Goal: Transaction & Acquisition: Subscribe to service/newsletter

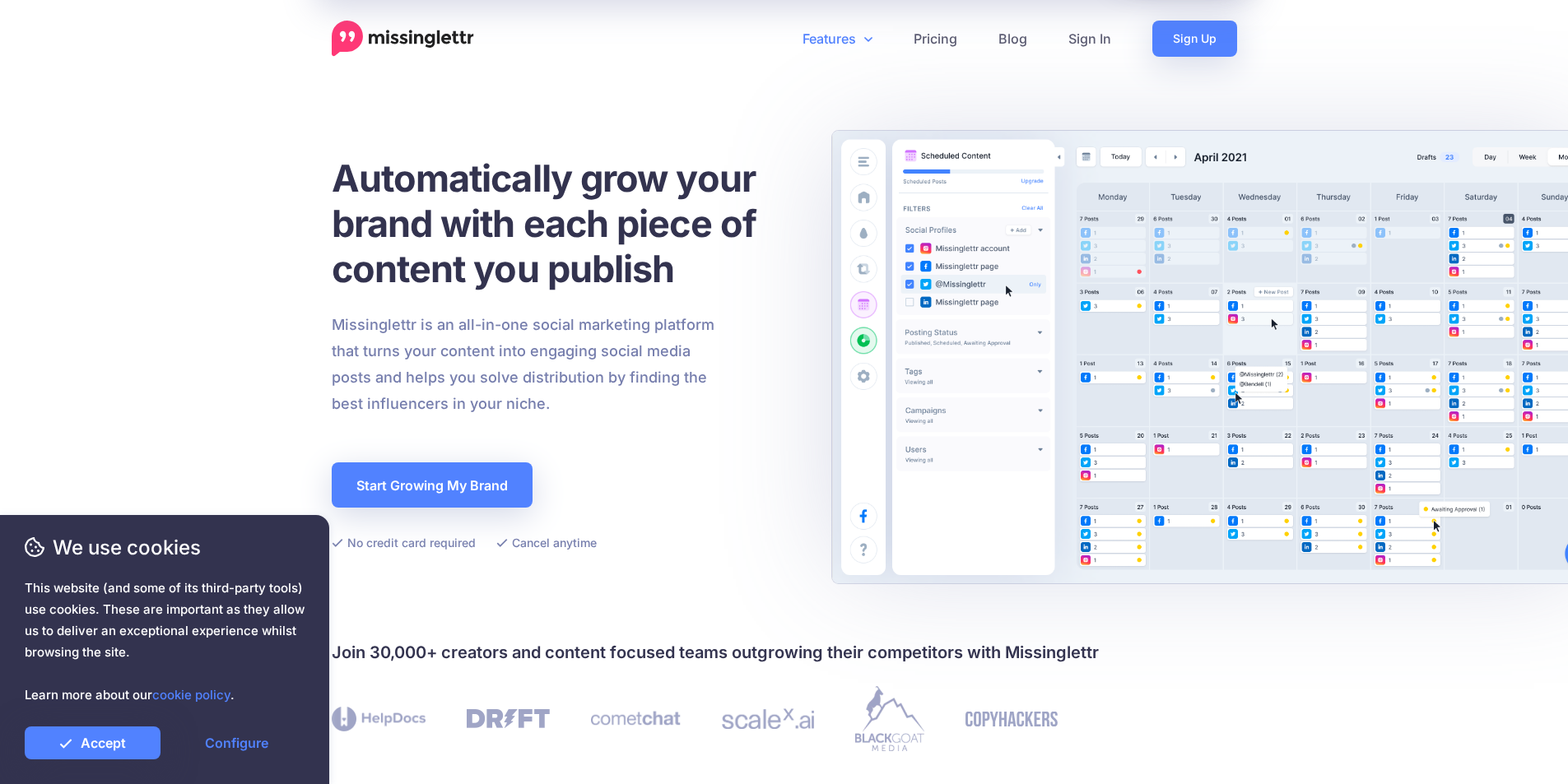
click at [867, 41] on icon at bounding box center [867, 39] width 8 height 5
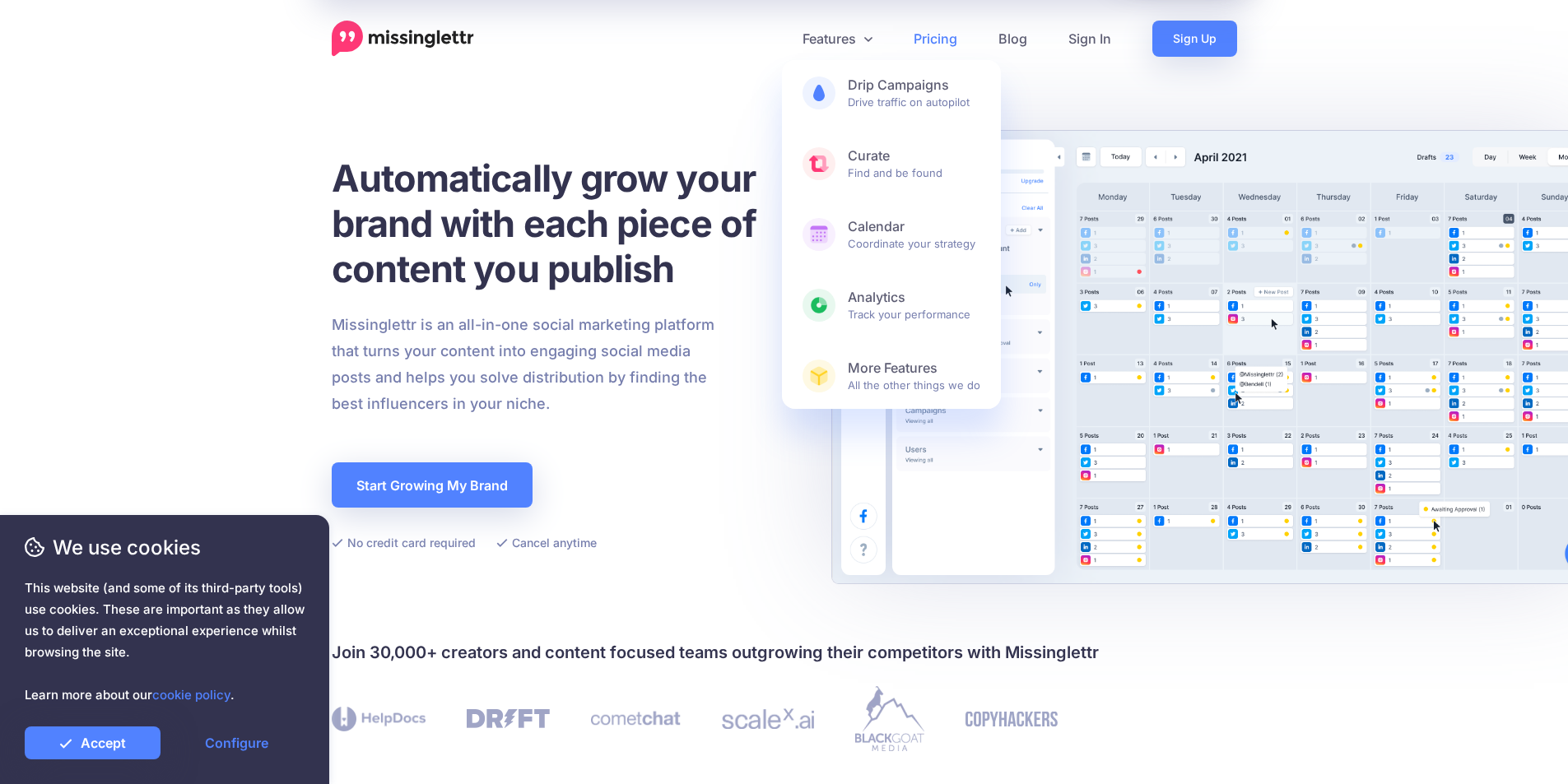
click at [941, 38] on link "Pricing" at bounding box center [935, 39] width 84 height 36
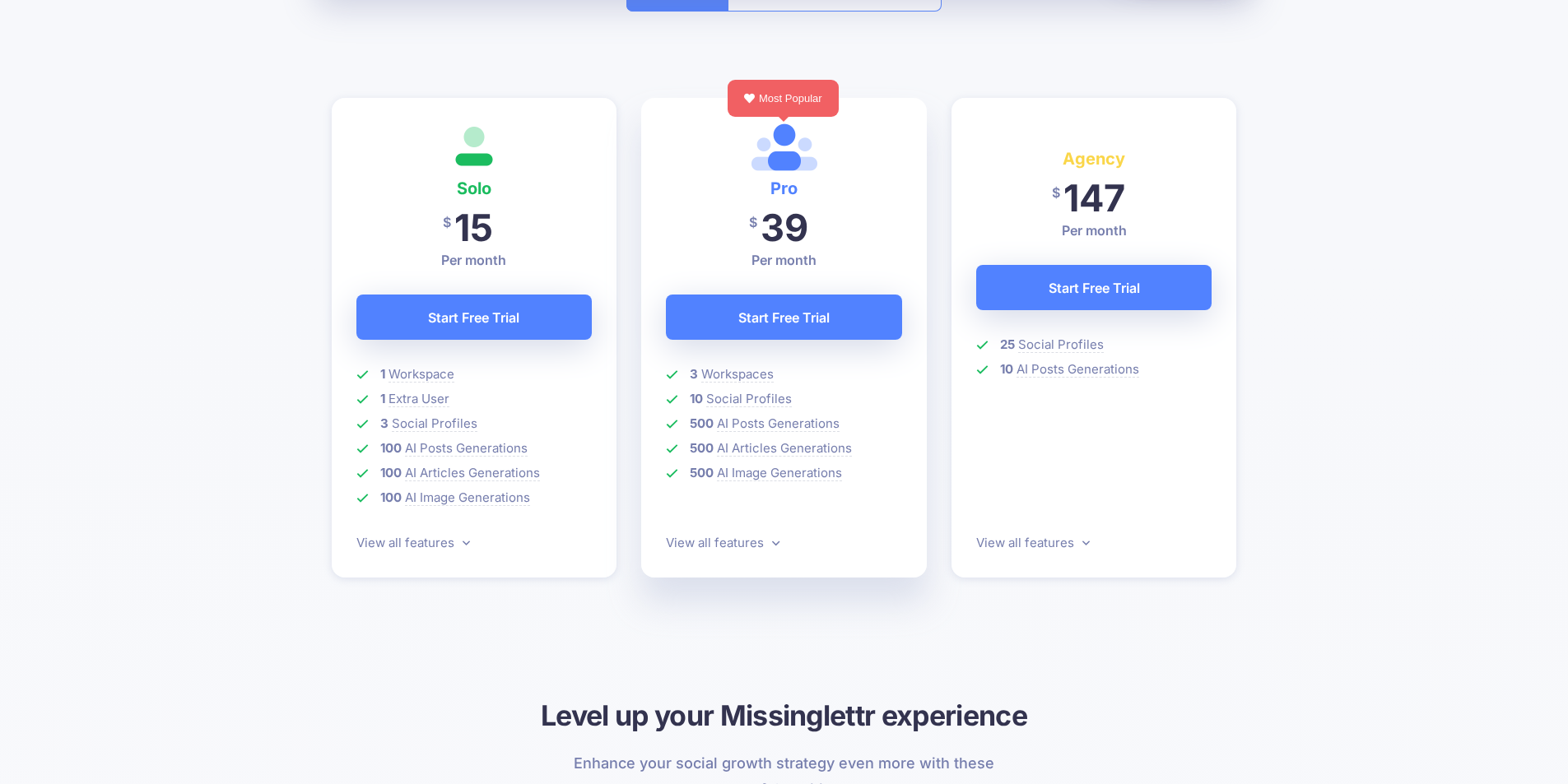
scroll to position [411, 0]
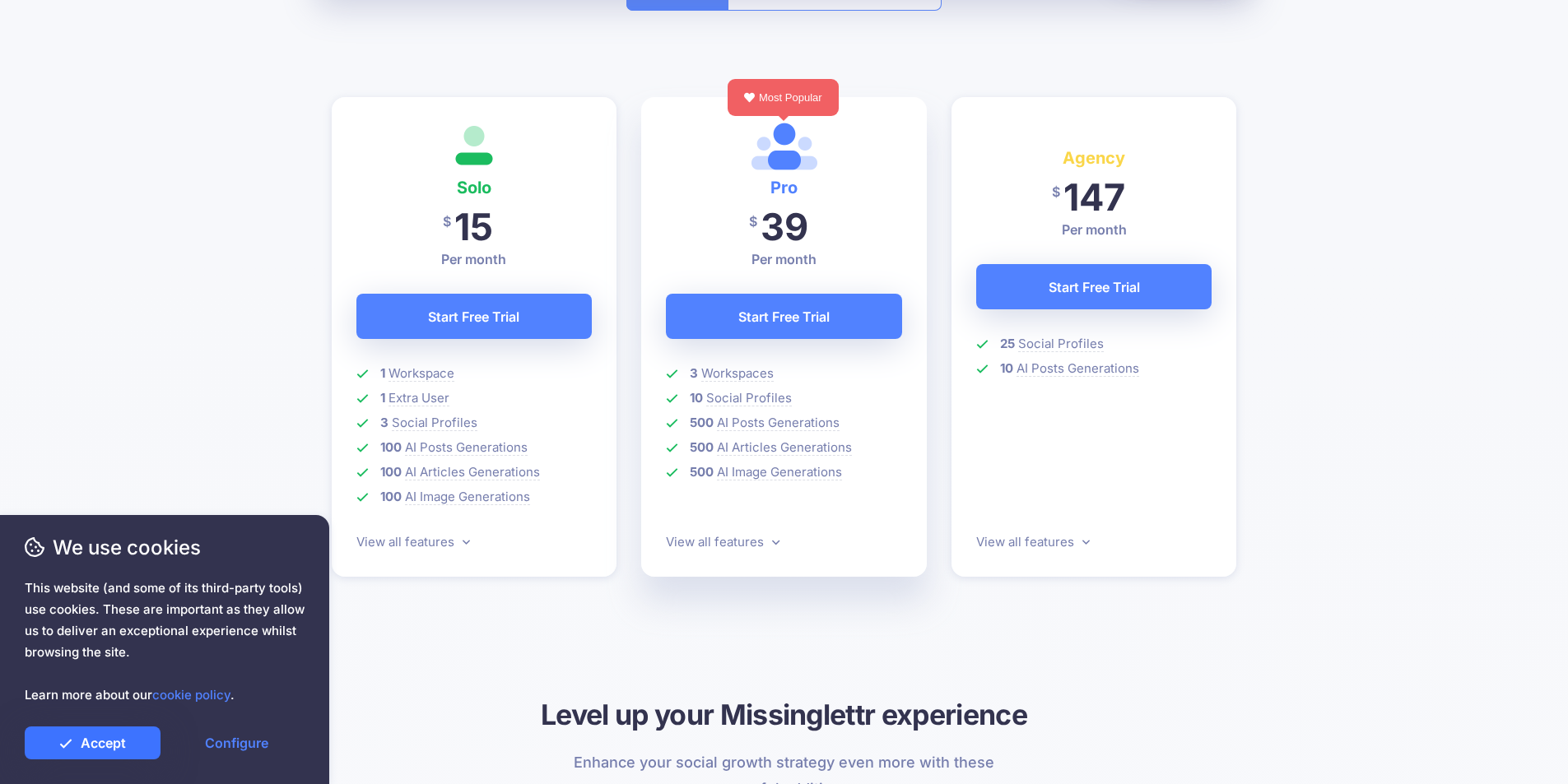
click at [103, 748] on link "Accept" at bounding box center [92, 742] width 136 height 33
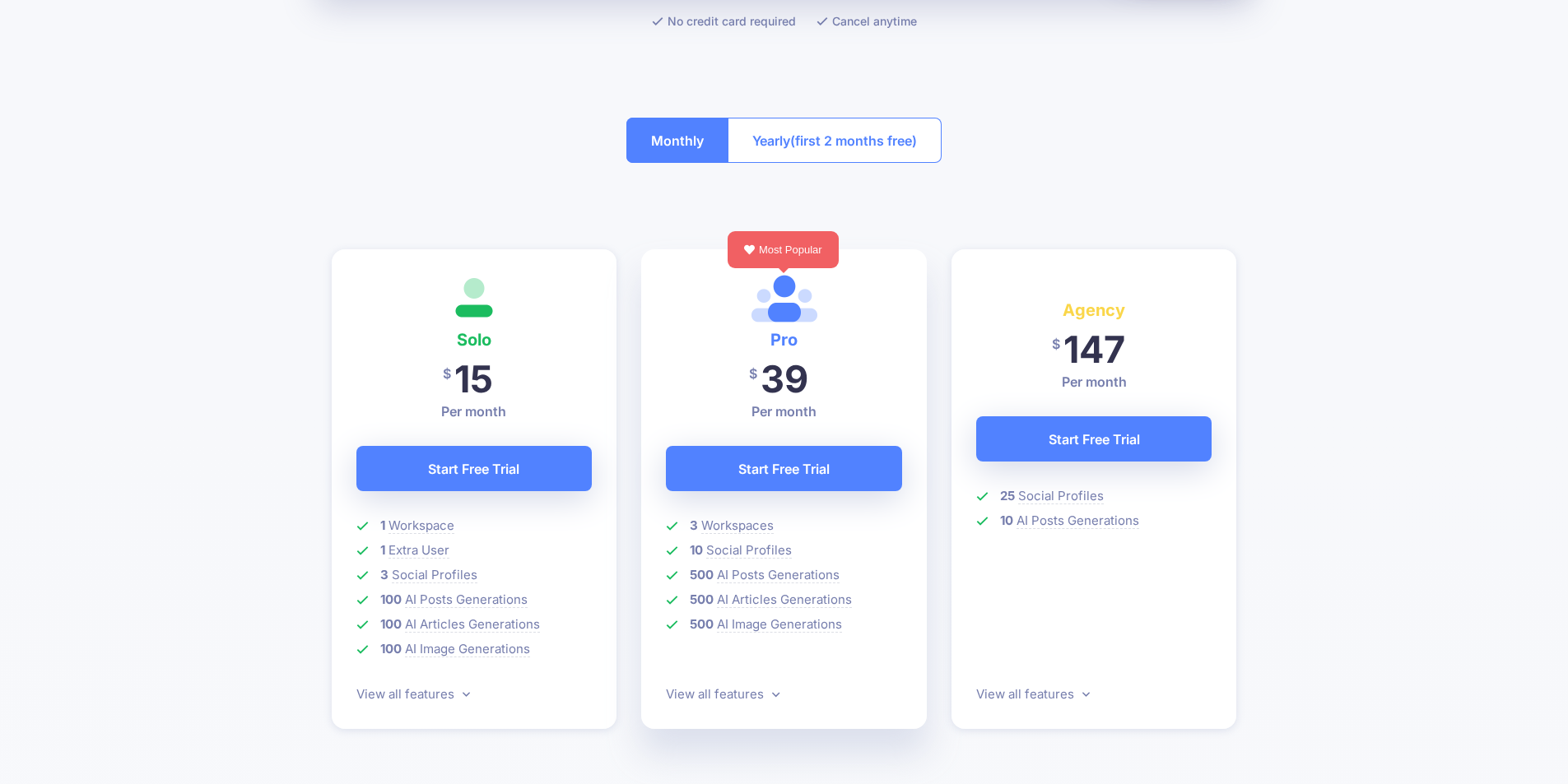
scroll to position [0, 0]
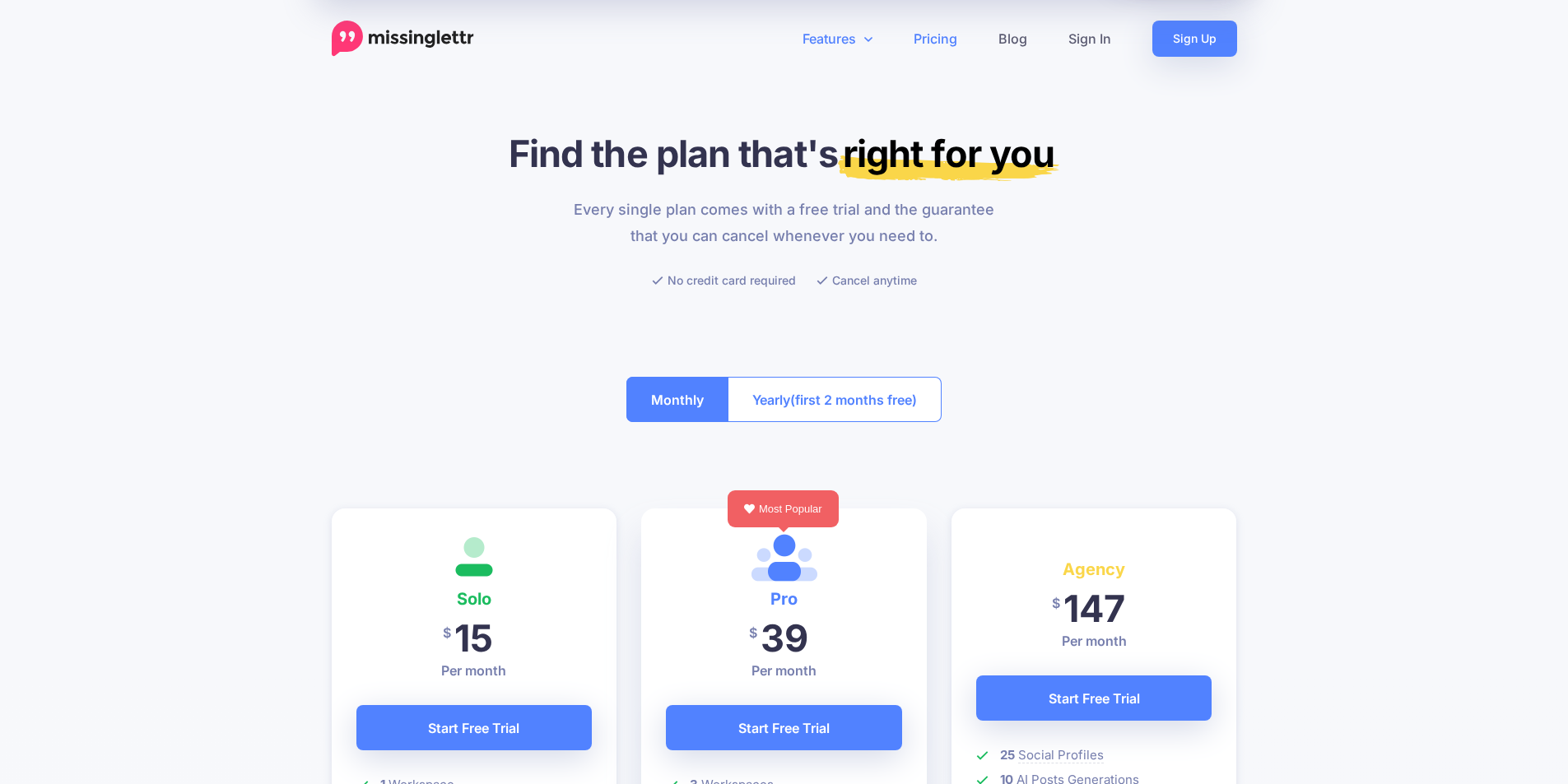
click at [840, 46] on link "Features" at bounding box center [838, 39] width 111 height 36
